Goal: Transaction & Acquisition: Book appointment/travel/reservation

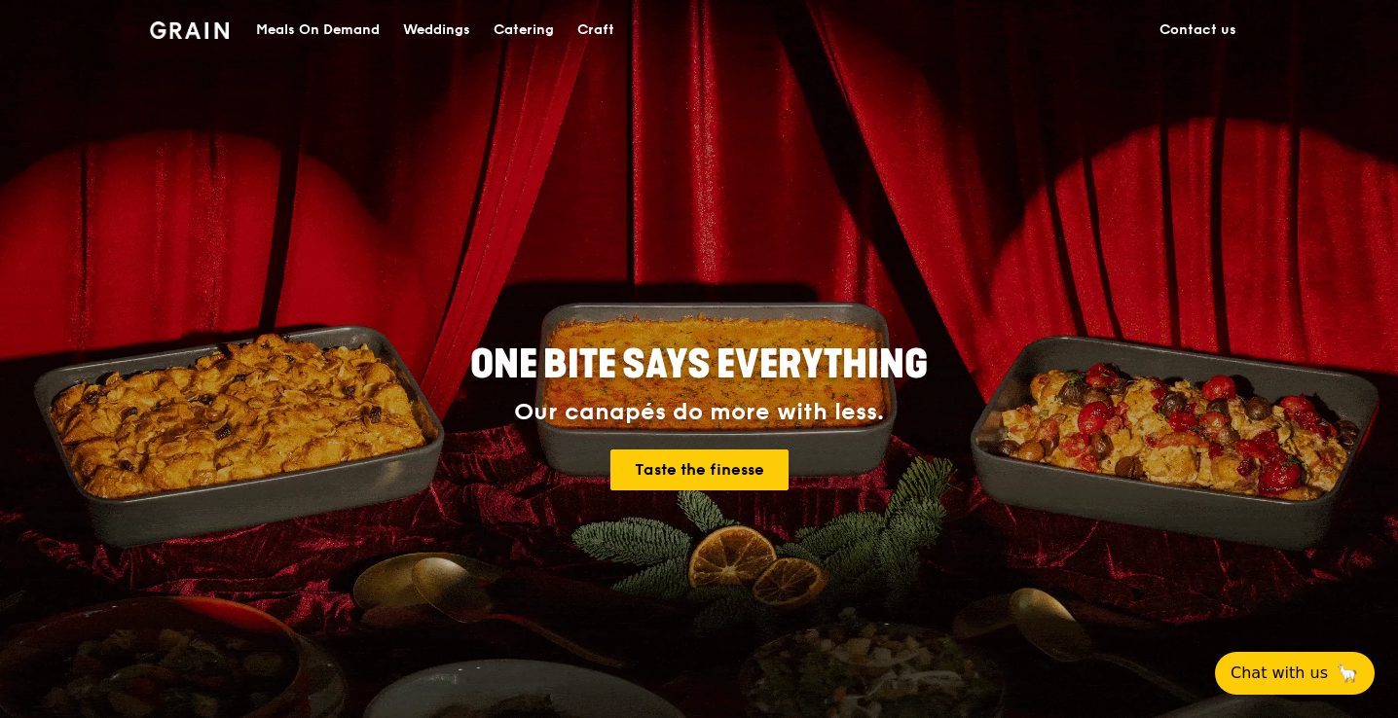
click at [514, 35] on div "Catering" at bounding box center [524, 30] width 60 height 58
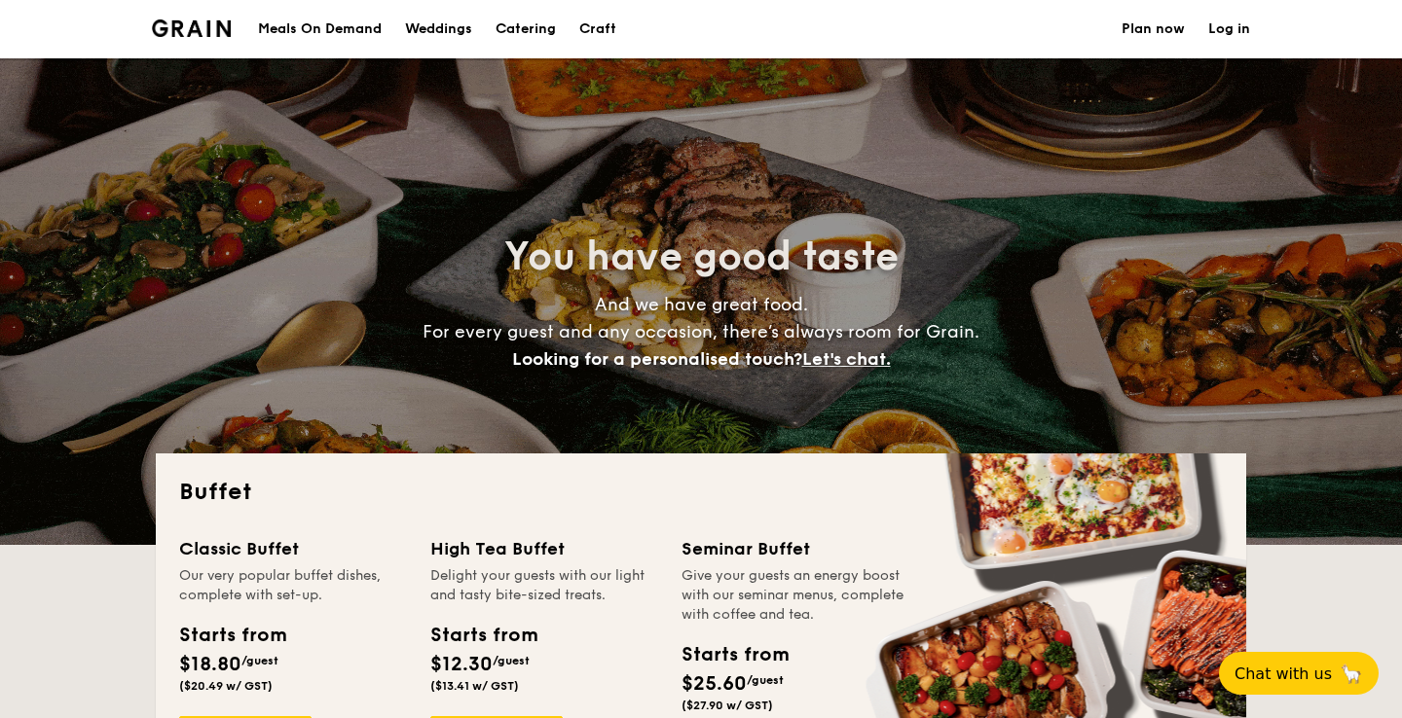
select select
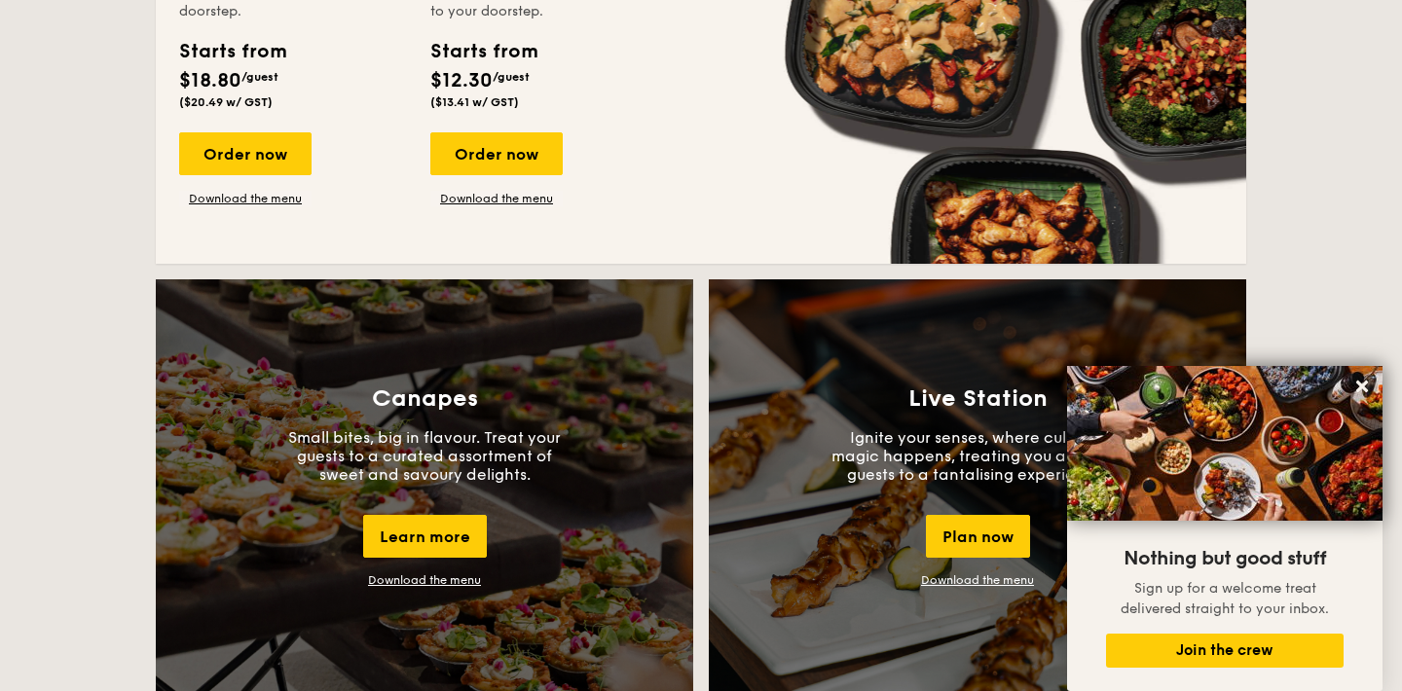
scroll to position [1461, 0]
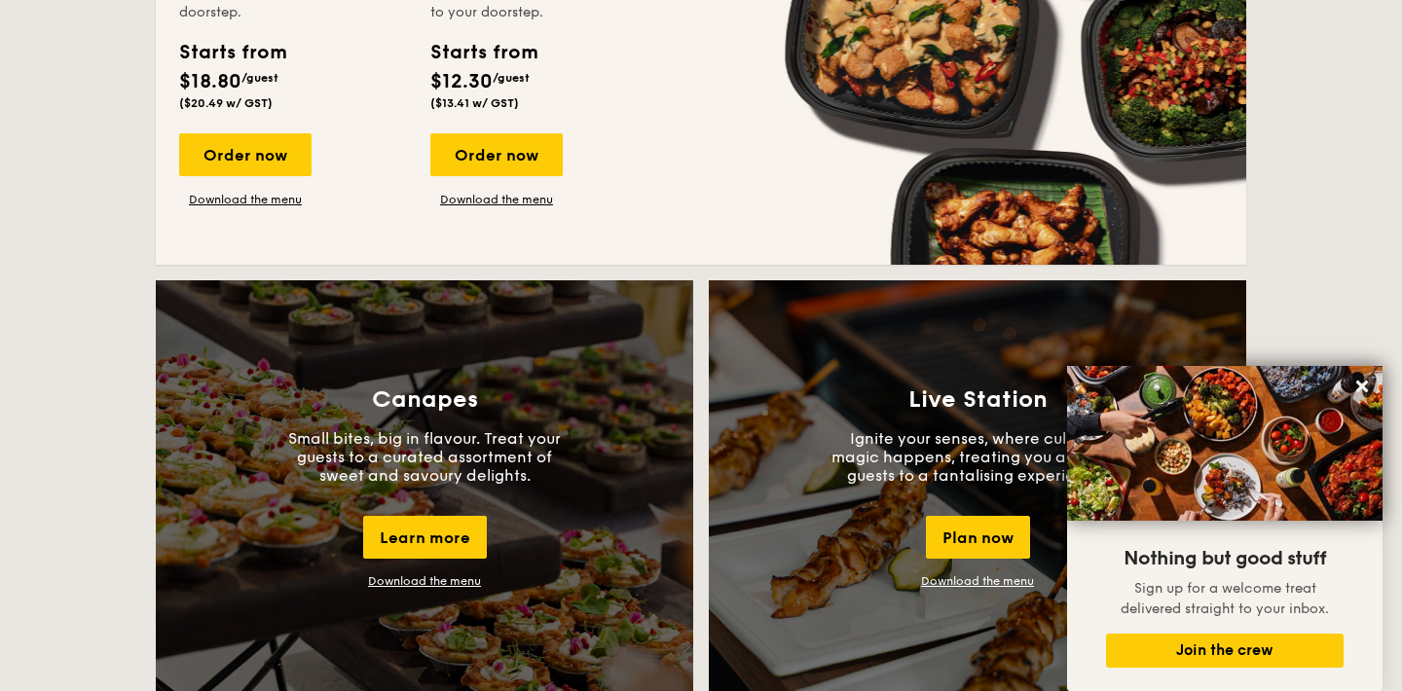
click at [650, 266] on div "Buffet Classic Buffet Our very popular buffet dishes, complete with set-up. Sta…" at bounding box center [701, 45] width 1090 height 2107
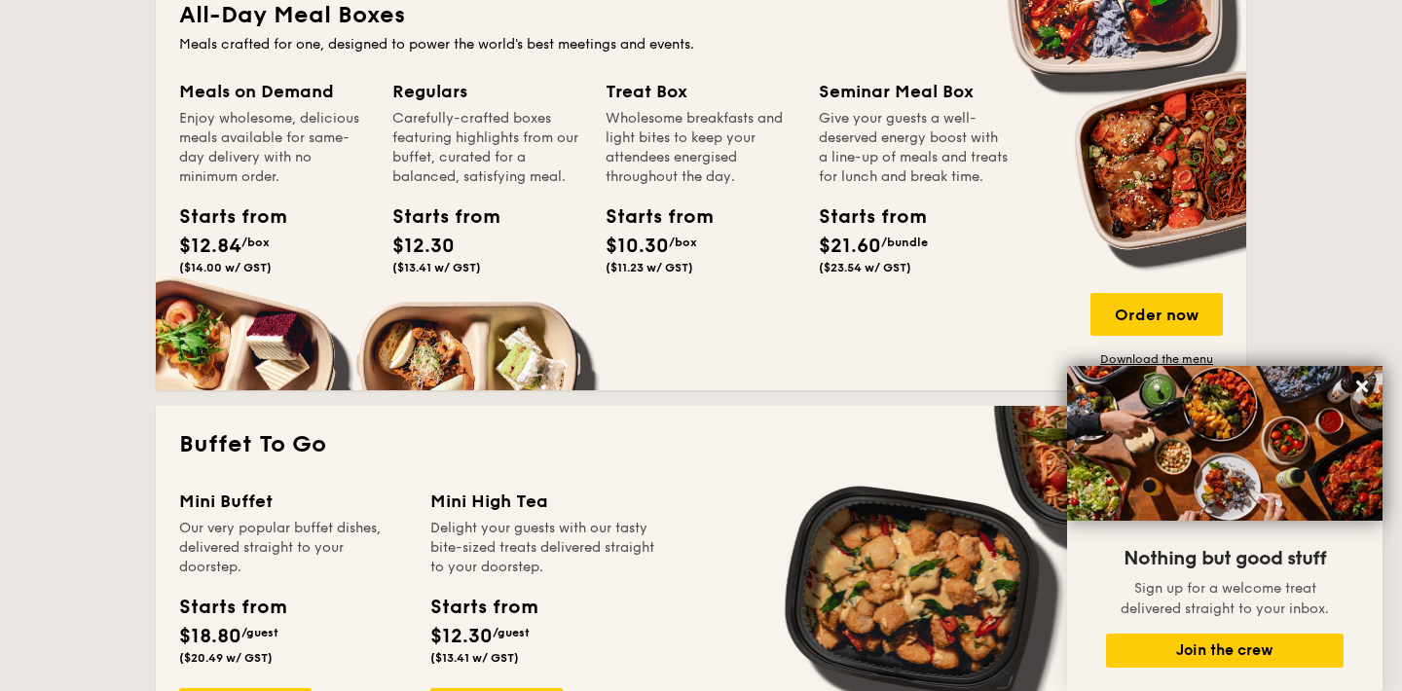
scroll to position [1091, 0]
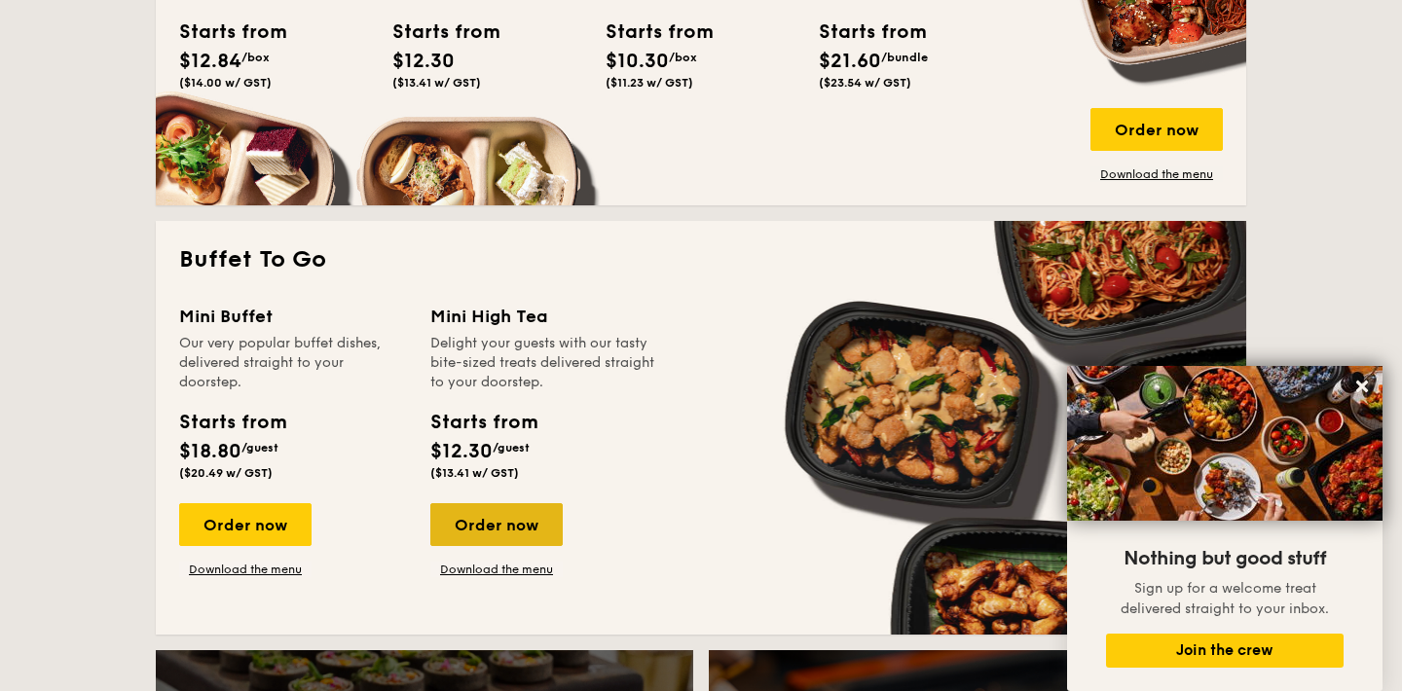
click at [497, 515] on div "Order now" at bounding box center [496, 524] width 132 height 43
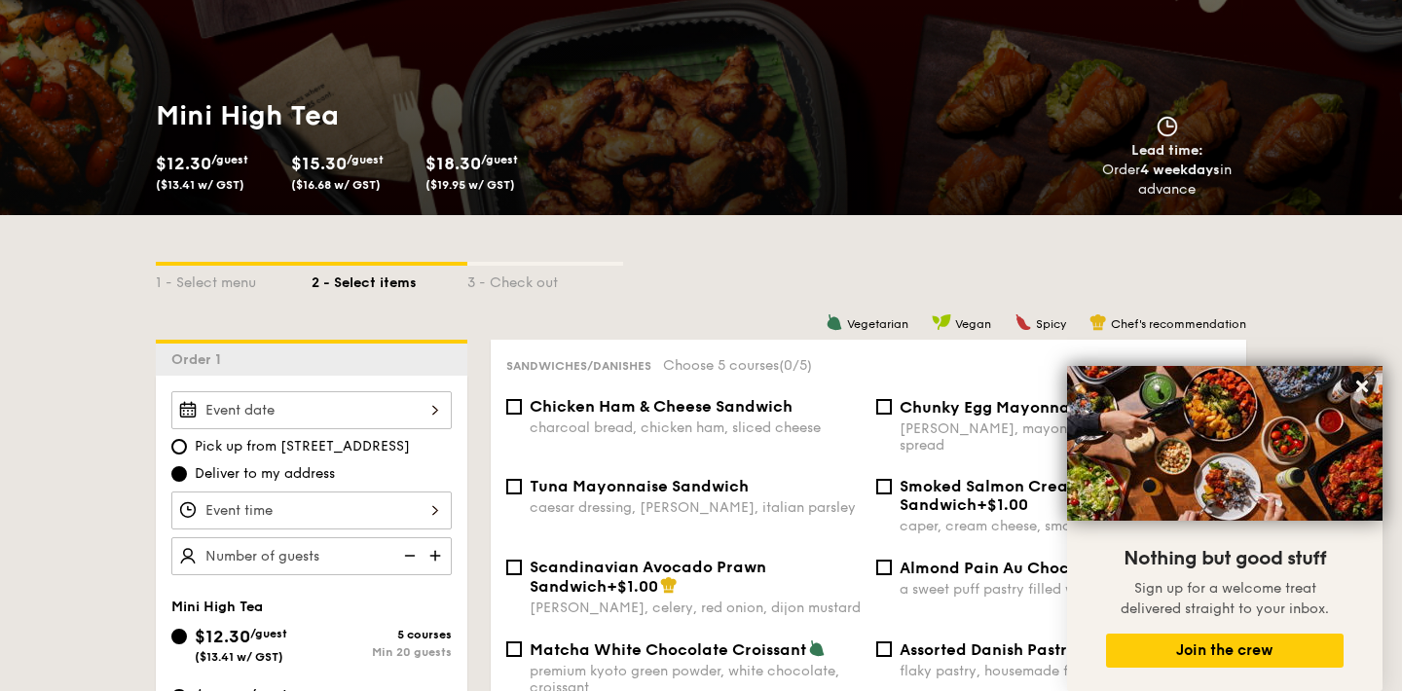
scroll to position [550, 0]
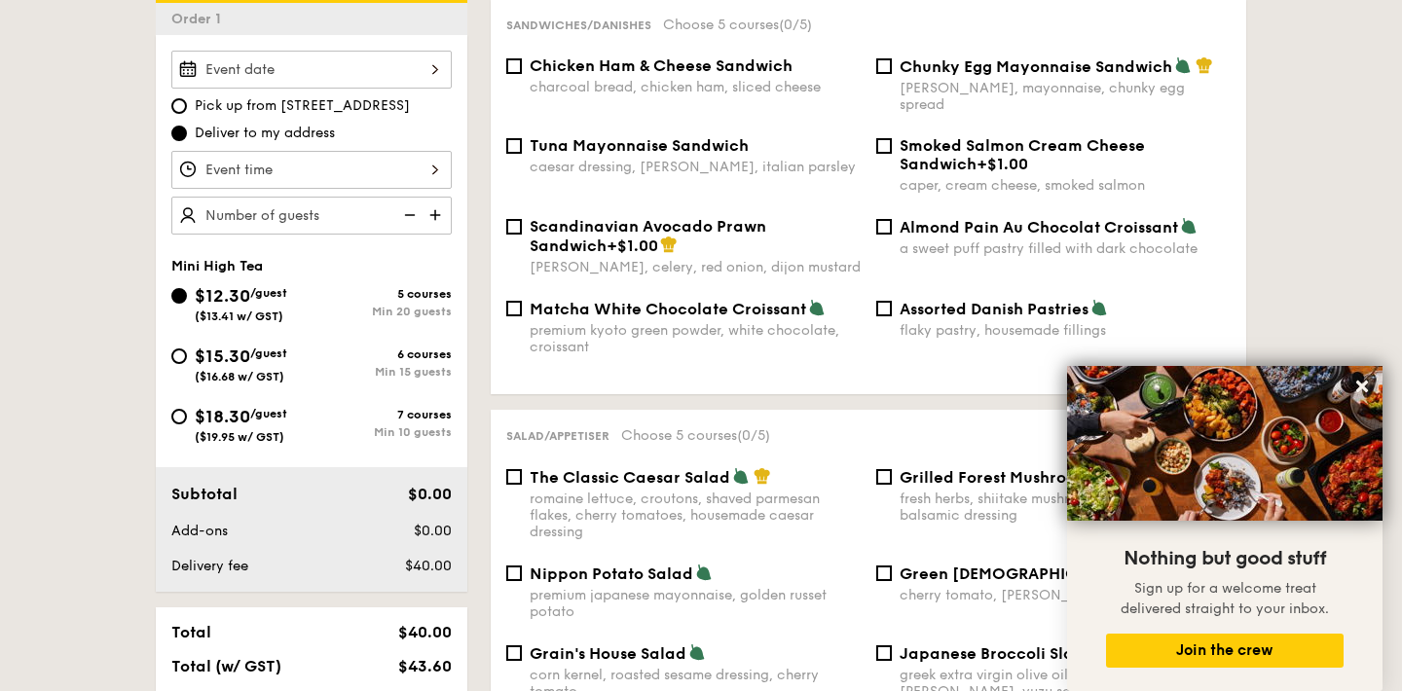
click at [407, 166] on div at bounding box center [311, 170] width 280 height 38
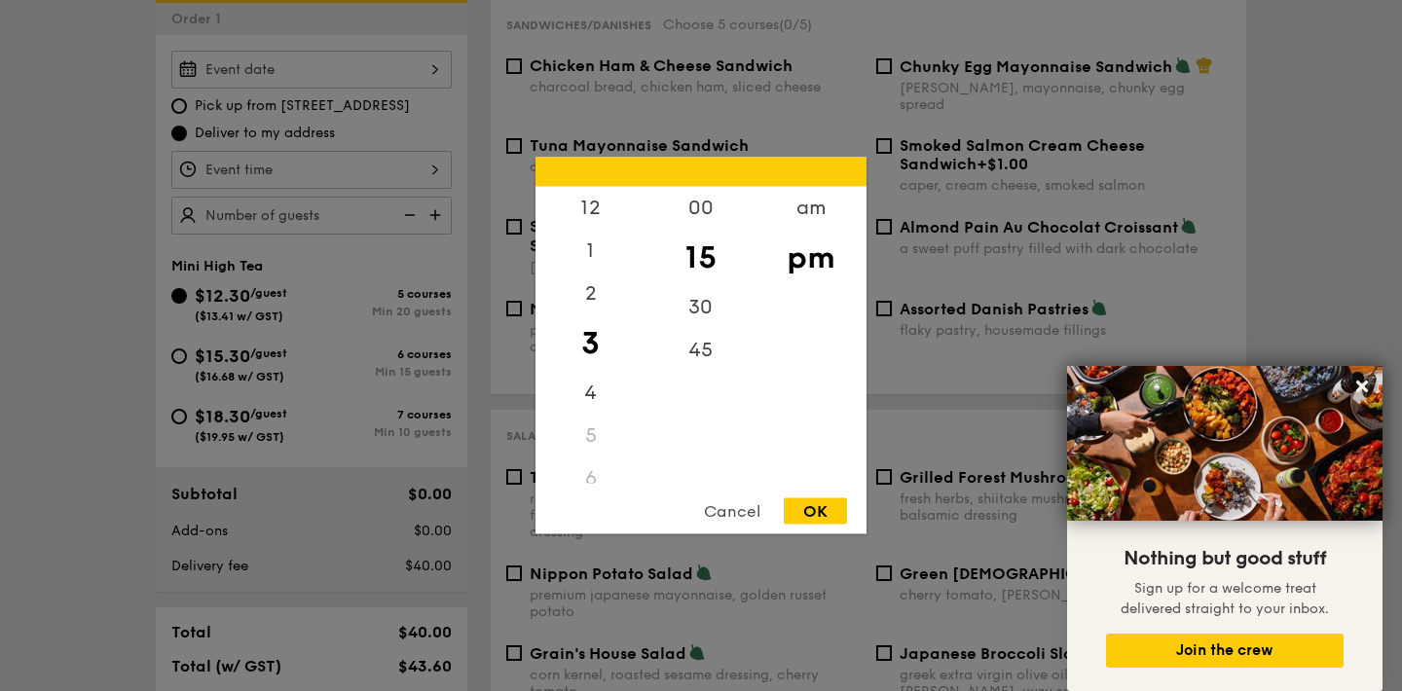
click at [329, 216] on div at bounding box center [701, 345] width 1402 height 691
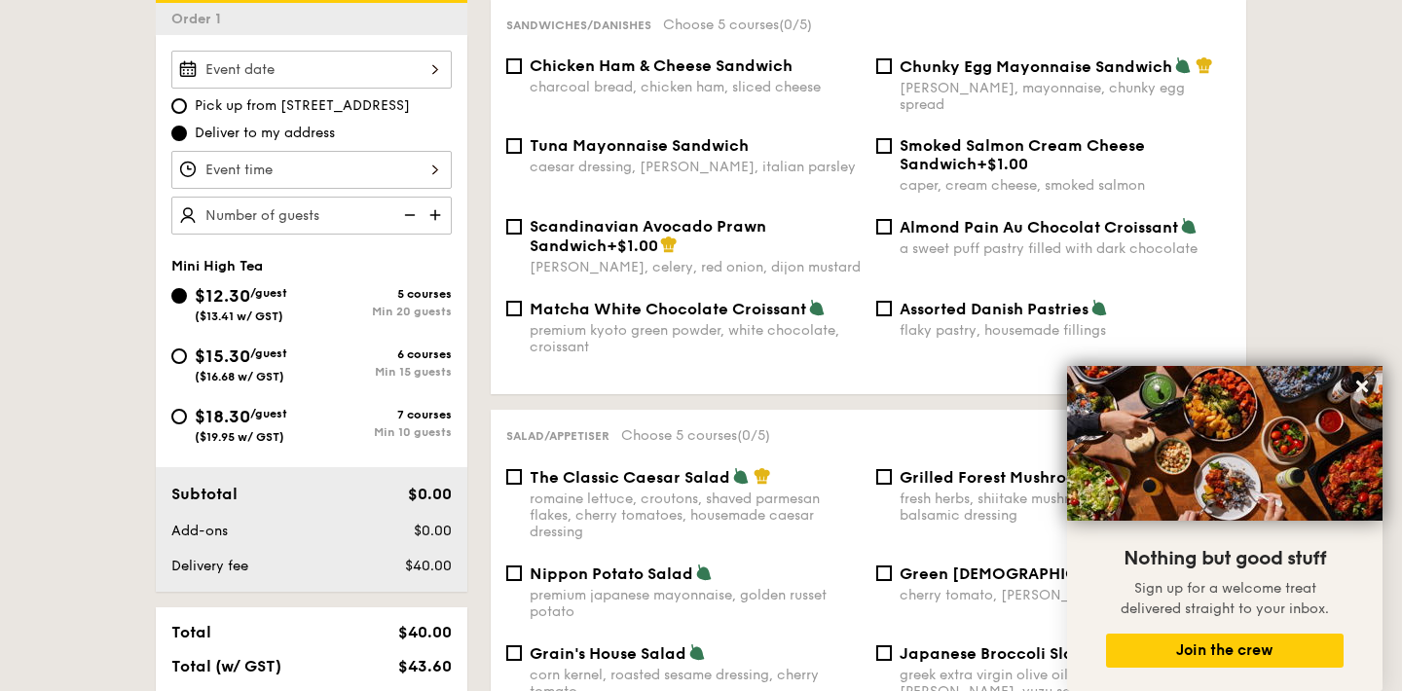
click at [411, 79] on div "2025 Sep [DATE] Tue Wed Thu Fri Sat Sun 1 2 3 4 5 6 7 8 9 10 11 12 13 14 15 16 …" at bounding box center [311, 70] width 280 height 38
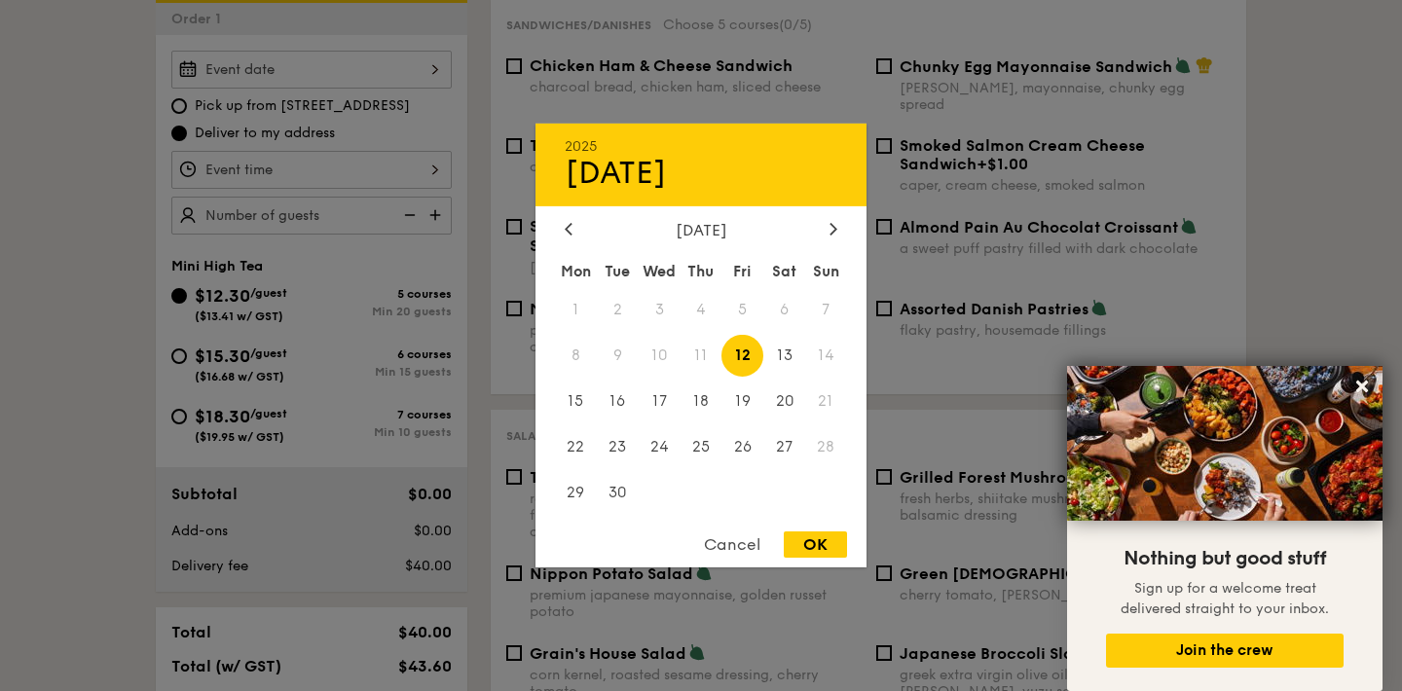
click at [563, 98] on div at bounding box center [701, 345] width 1402 height 691
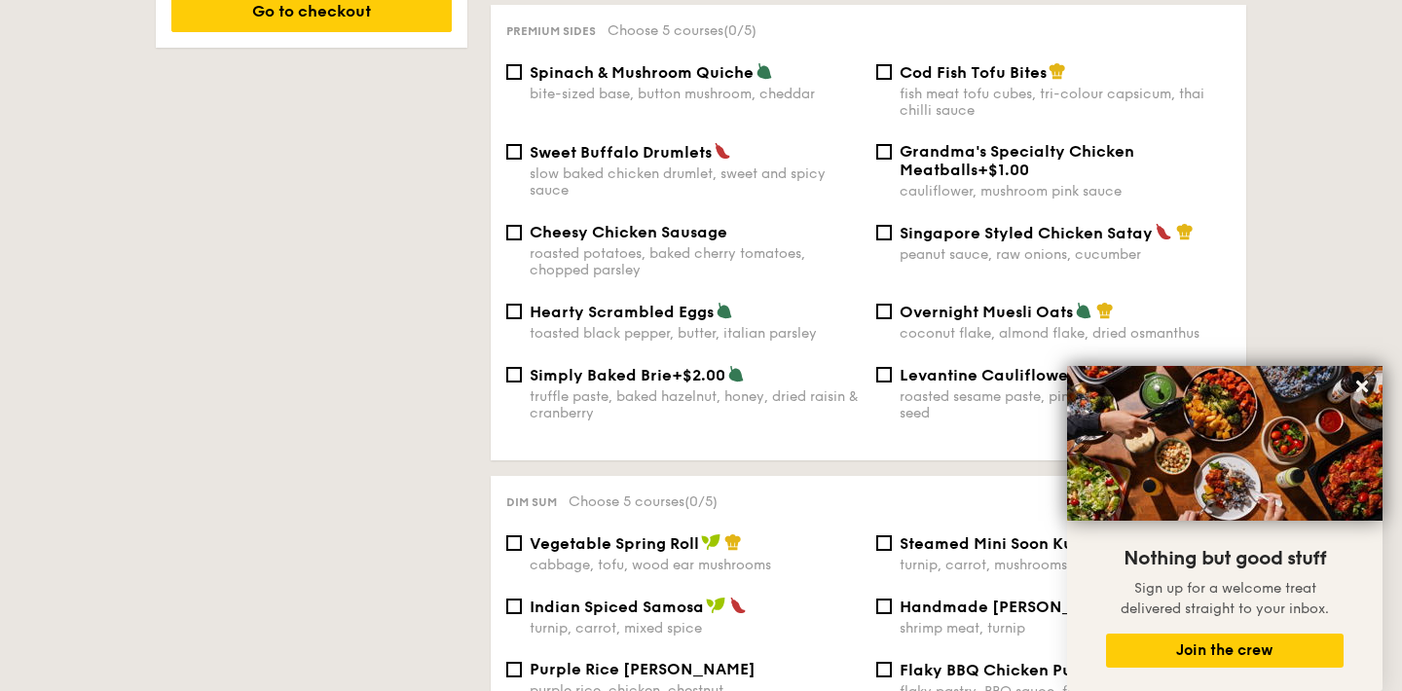
scroll to position [1305, 0]
